Goal: Information Seeking & Learning: Check status

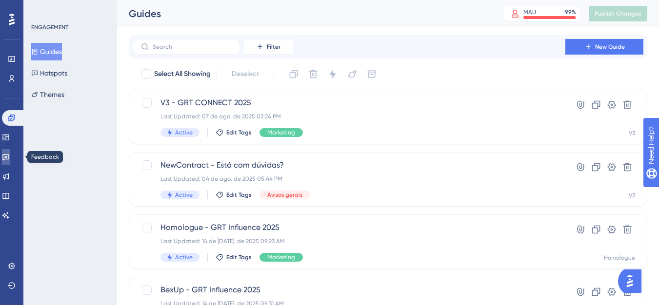
click at [10, 156] on link at bounding box center [6, 157] width 8 height 16
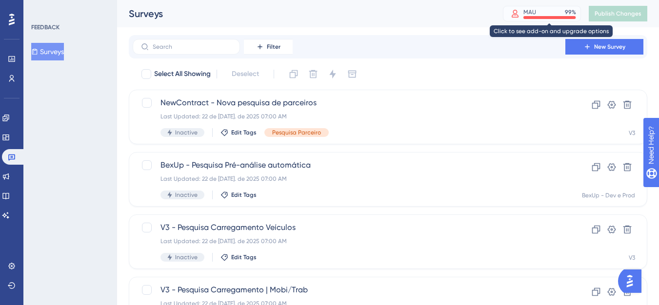
click at [532, 19] on div at bounding box center [549, 17] width 52 height 3
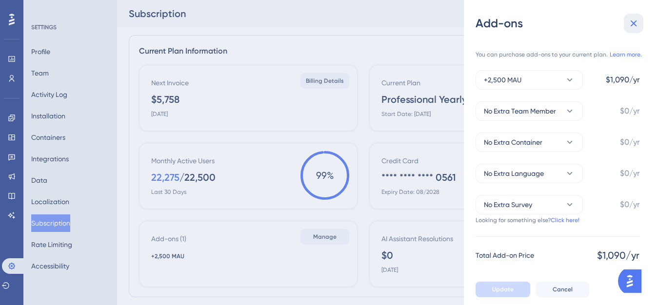
click at [640, 27] on button at bounding box center [634, 24] width 20 height 20
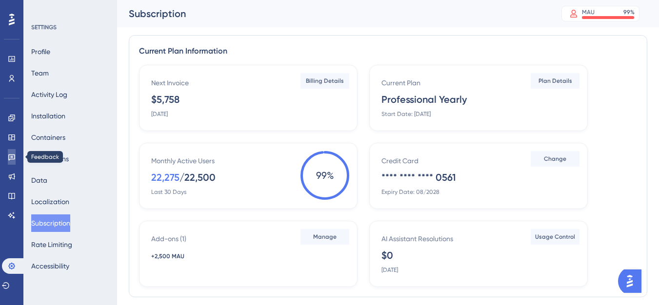
click at [9, 153] on icon at bounding box center [12, 157] width 8 height 8
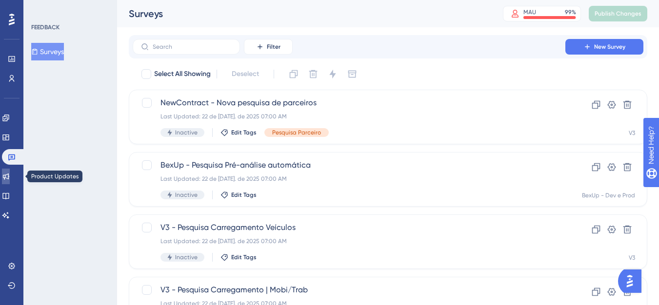
click at [10, 179] on link at bounding box center [6, 177] width 8 height 16
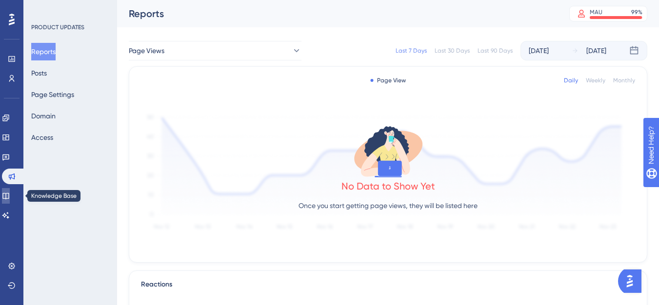
click at [10, 193] on icon at bounding box center [6, 196] width 8 height 8
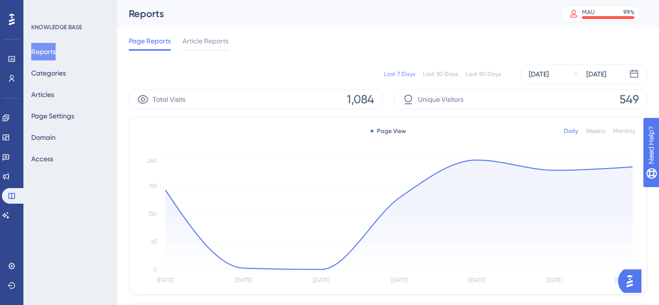
click at [443, 75] on div "Last 30 Days" at bounding box center [440, 74] width 35 height 8
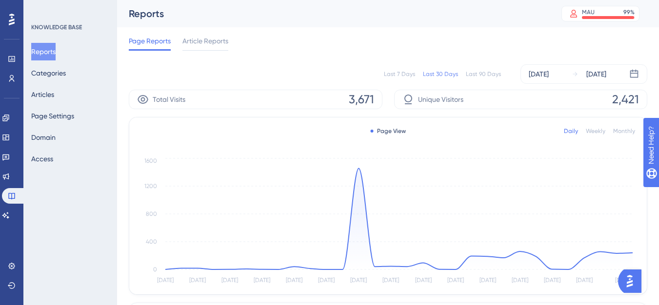
click at [393, 78] on div "Last 7 Days" at bounding box center [399, 74] width 31 height 8
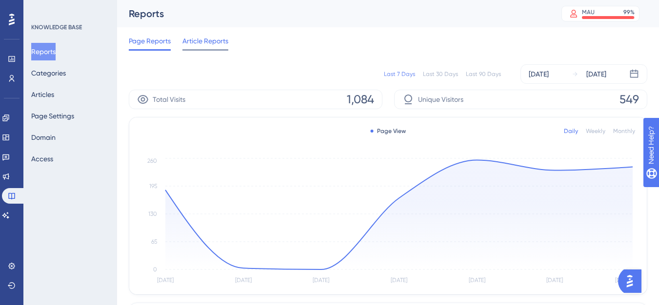
click at [195, 47] on div "Article Reports" at bounding box center [205, 43] width 46 height 16
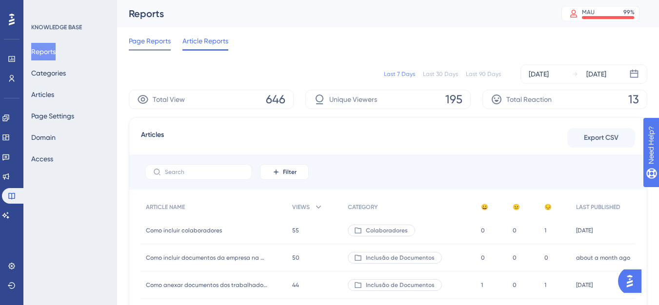
click at [138, 46] on span "Page Reports" at bounding box center [150, 41] width 42 height 12
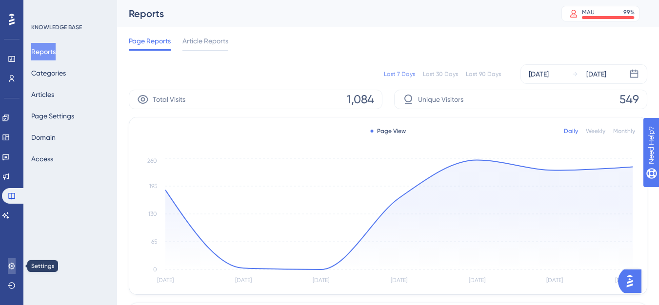
click at [8, 265] on icon at bounding box center [12, 266] width 8 height 8
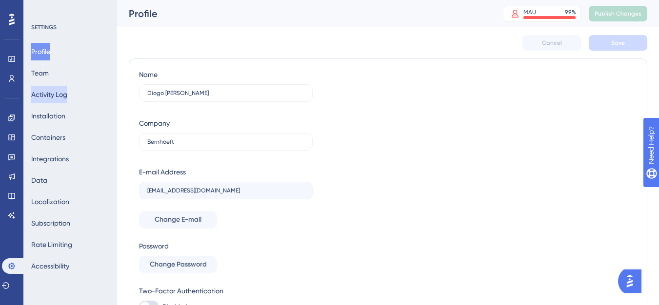
click at [50, 90] on button "Activity Log" at bounding box center [49, 95] width 36 height 18
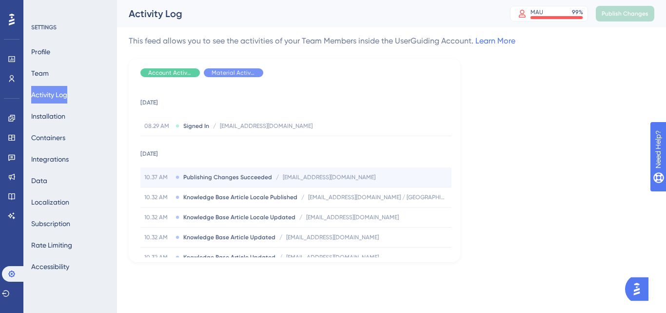
scroll to position [49, 0]
